Goal: Information Seeking & Learning: Learn about a topic

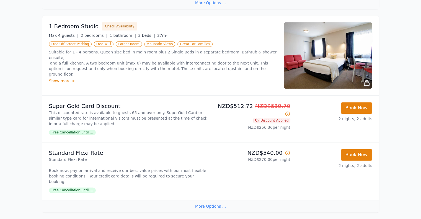
scroll to position [597, 0]
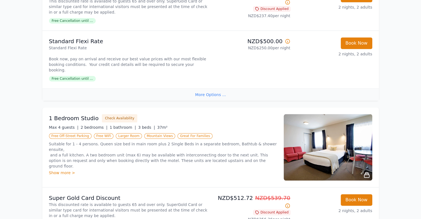
click at [326, 136] on img at bounding box center [328, 147] width 89 height 66
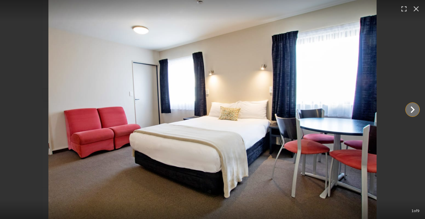
click at [410, 110] on icon "Show slide 2 of 9" at bounding box center [412, 109] width 13 height 13
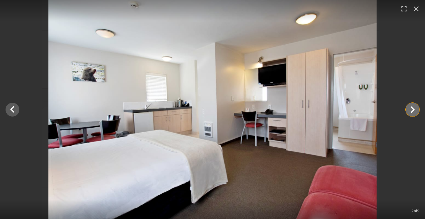
click at [410, 110] on icon "Show slide 3 of 9" at bounding box center [412, 109] width 13 height 13
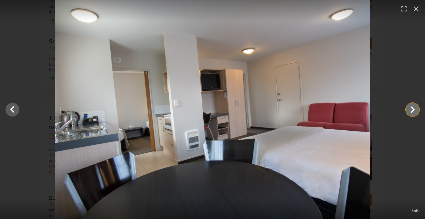
click at [410, 110] on icon "Show slide 4 of 9" at bounding box center [412, 109] width 13 height 13
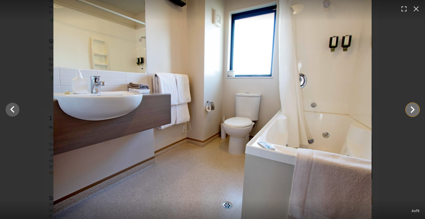
click at [410, 110] on icon "Show slide 5 of 9" at bounding box center [412, 109] width 13 height 13
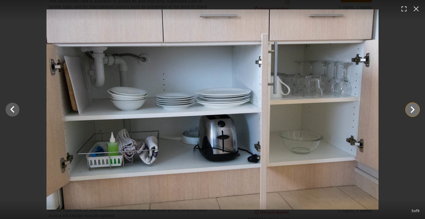
click at [411, 110] on icon "Show slide 6 of 9" at bounding box center [412, 109] width 13 height 13
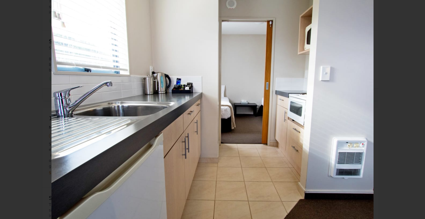
click at [411, 110] on icon "Show slide 7 of 9" at bounding box center [412, 109] width 13 height 13
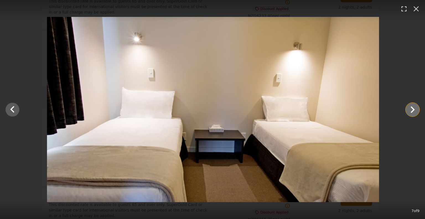
click at [411, 109] on icon "Show slide 8 of 9" at bounding box center [412, 109] width 13 height 13
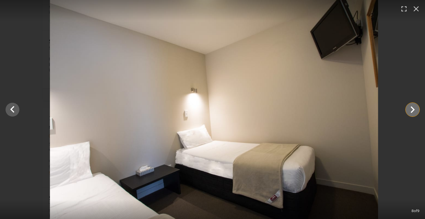
click at [411, 108] on icon "Show slide 9 of 9" at bounding box center [412, 109] width 13 height 13
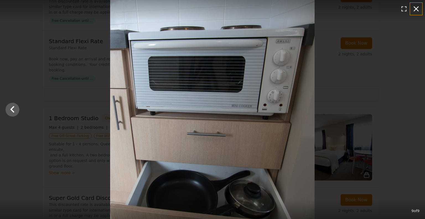
click at [413, 10] on icon "button" at bounding box center [416, 8] width 9 height 9
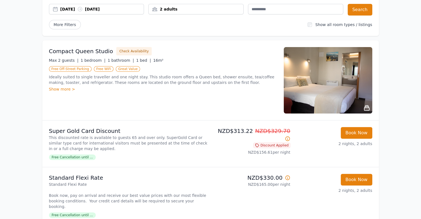
scroll to position [55, 0]
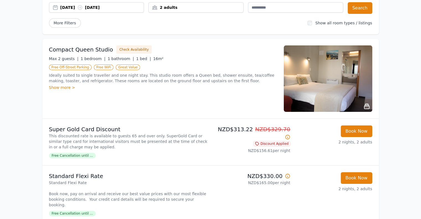
click at [315, 81] on img at bounding box center [328, 78] width 89 height 66
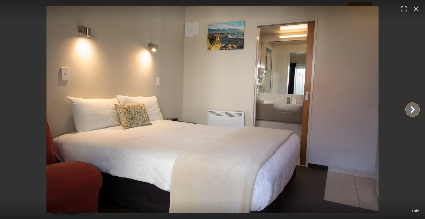
click at [408, 108] on icon "Show slide 2 of 6" at bounding box center [412, 109] width 13 height 13
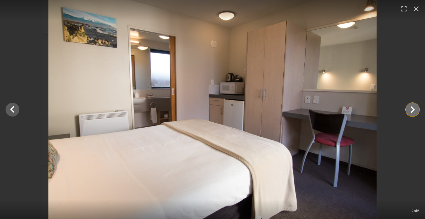
click at [408, 107] on icon "Show slide 3 of 6" at bounding box center [412, 109] width 13 height 13
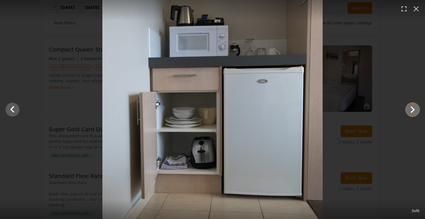
click at [408, 107] on icon "Show slide 4 of 6" at bounding box center [412, 109] width 13 height 13
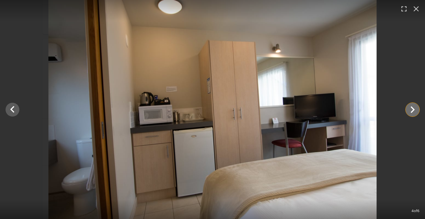
click at [411, 109] on icon "Show slide 5 of 6" at bounding box center [412, 109] width 13 height 13
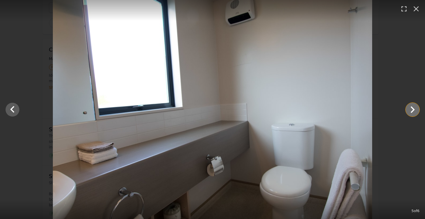
click at [411, 109] on icon "Show slide 6 of 6" at bounding box center [412, 109] width 13 height 13
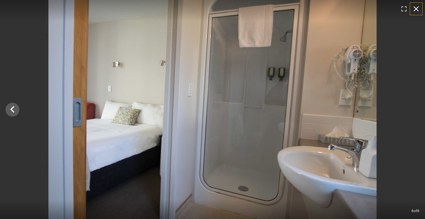
click at [413, 7] on icon "button" at bounding box center [416, 8] width 9 height 9
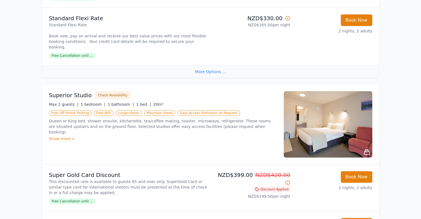
scroll to position [221, 0]
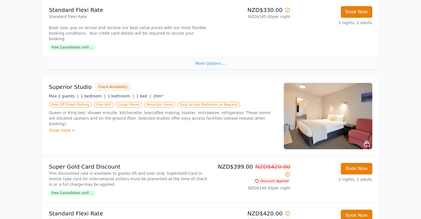
click at [311, 109] on img at bounding box center [328, 116] width 89 height 66
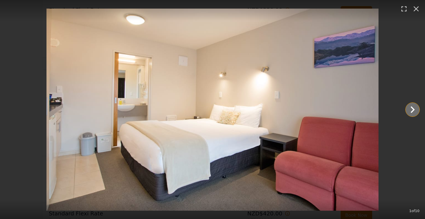
click at [411, 108] on icon "Show slide 2 of 10" at bounding box center [412, 109] width 13 height 13
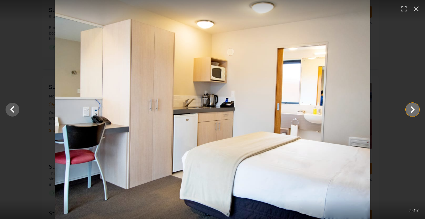
click at [411, 108] on icon "Show slide 3 of 10" at bounding box center [412, 109] width 13 height 13
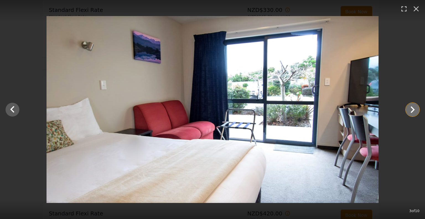
click at [411, 108] on icon "Show slide 4 of 10" at bounding box center [412, 109] width 13 height 13
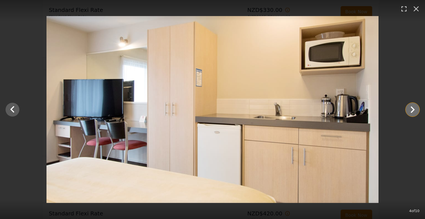
click at [411, 108] on icon "Show slide 5 of 10" at bounding box center [412, 109] width 13 height 13
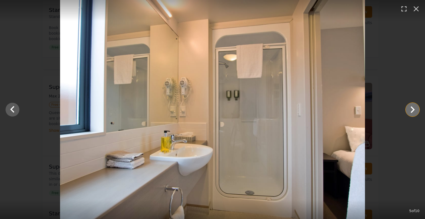
click at [411, 108] on icon "Show slide 6 of 10" at bounding box center [412, 109] width 13 height 13
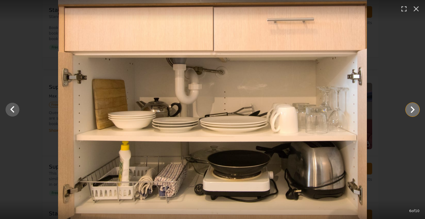
click at [410, 109] on icon "Show slide 7 of 10" at bounding box center [412, 109] width 13 height 13
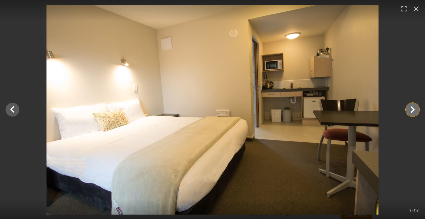
click at [410, 109] on icon "Show slide 8 of 10" at bounding box center [412, 109] width 13 height 13
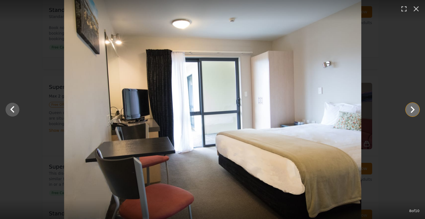
click at [410, 109] on icon "Show slide 9 of 10" at bounding box center [412, 109] width 13 height 13
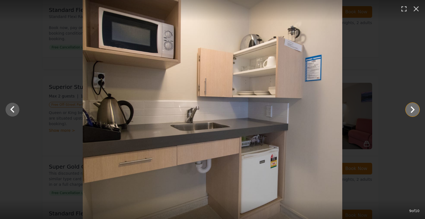
click at [410, 109] on icon "Show slide 10 of 10" at bounding box center [412, 109] width 13 height 13
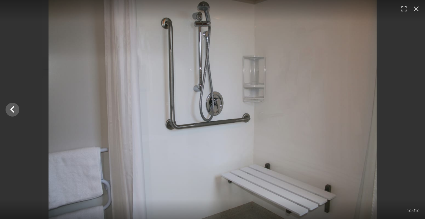
click at [410, 109] on div at bounding box center [212, 109] width 425 height 219
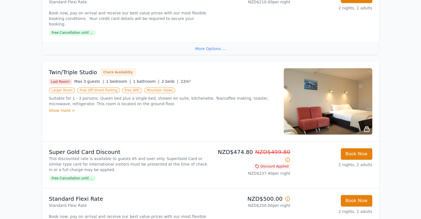
scroll to position [443, 0]
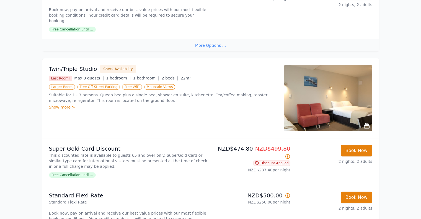
click at [313, 88] on img at bounding box center [328, 98] width 89 height 66
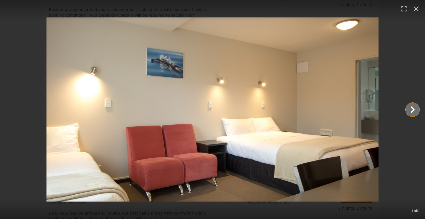
click at [410, 109] on icon "Show slide 2 of 8" at bounding box center [412, 109] width 13 height 13
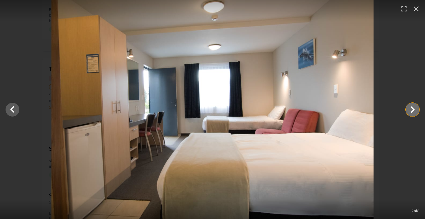
click at [413, 109] on icon "Show slide 3 of 8" at bounding box center [413, 109] width 4 height 7
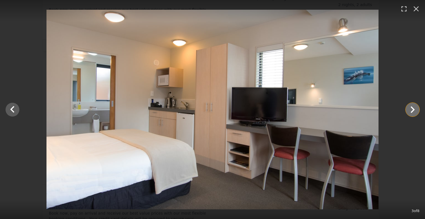
click at [413, 109] on icon "Show slide 4 of 8" at bounding box center [413, 109] width 4 height 7
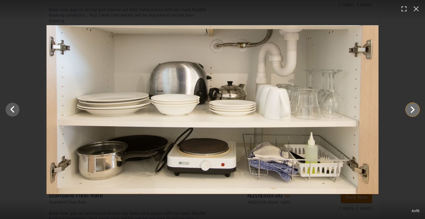
click at [413, 109] on icon "Show slide 5 of 8" at bounding box center [413, 109] width 4 height 7
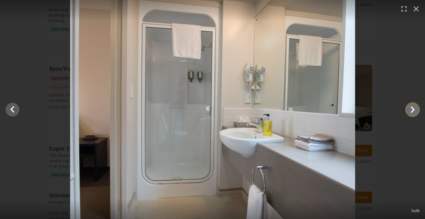
click at [413, 109] on icon "Show slide 6 of 8" at bounding box center [413, 109] width 4 height 7
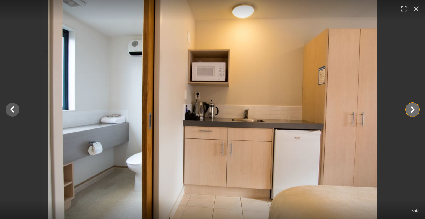
click at [413, 109] on icon "Show slide 7 of 8" at bounding box center [413, 109] width 4 height 7
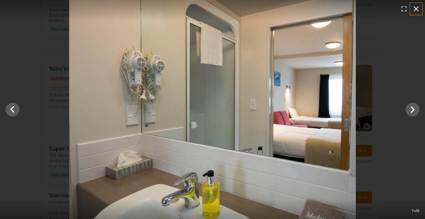
click at [412, 8] on icon "button" at bounding box center [416, 8] width 9 height 9
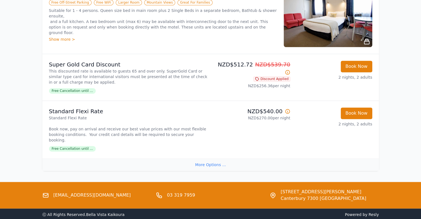
scroll to position [735, 0]
